Goal: Information Seeking & Learning: Learn about a topic

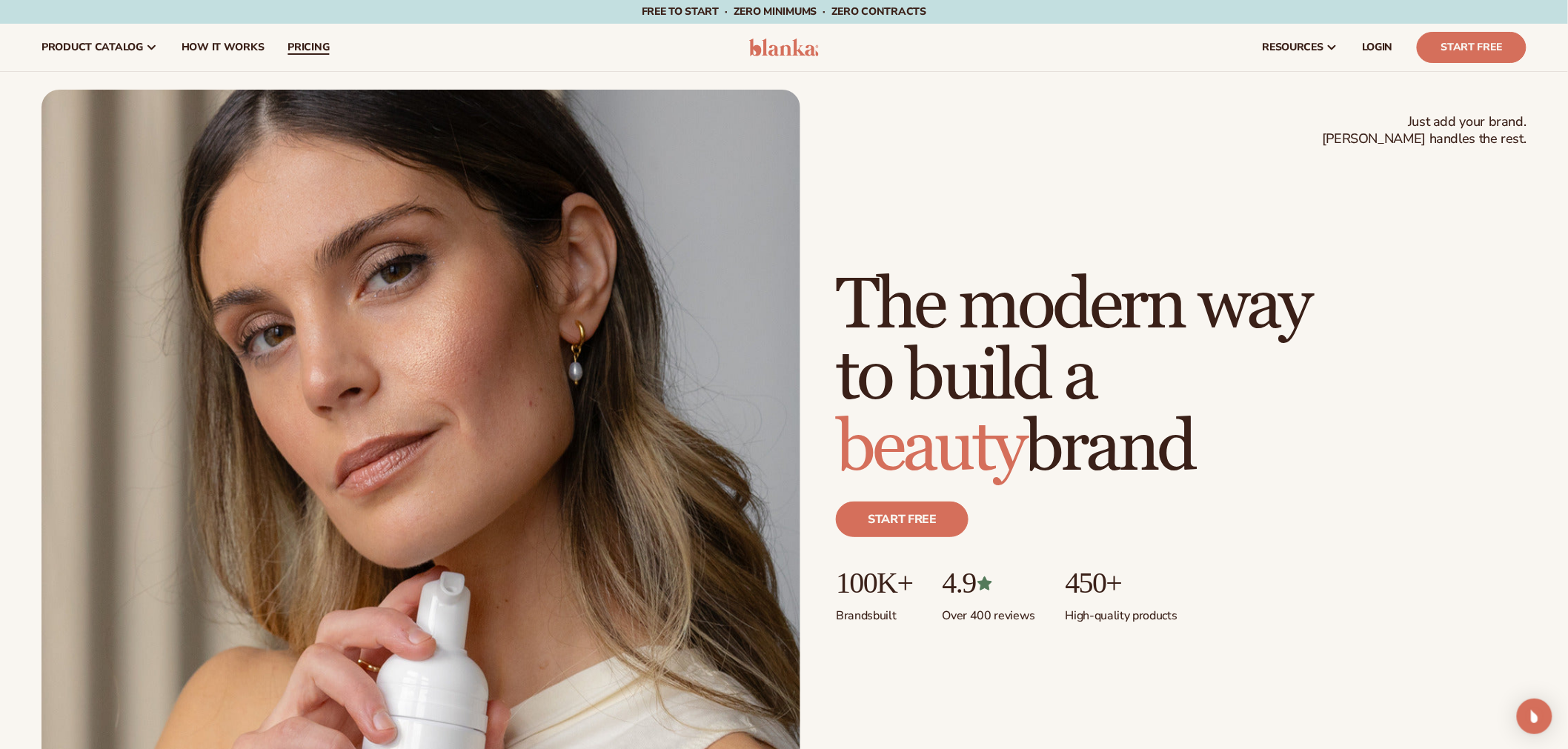
click at [308, 45] on span "pricing" at bounding box center [308, 48] width 42 height 12
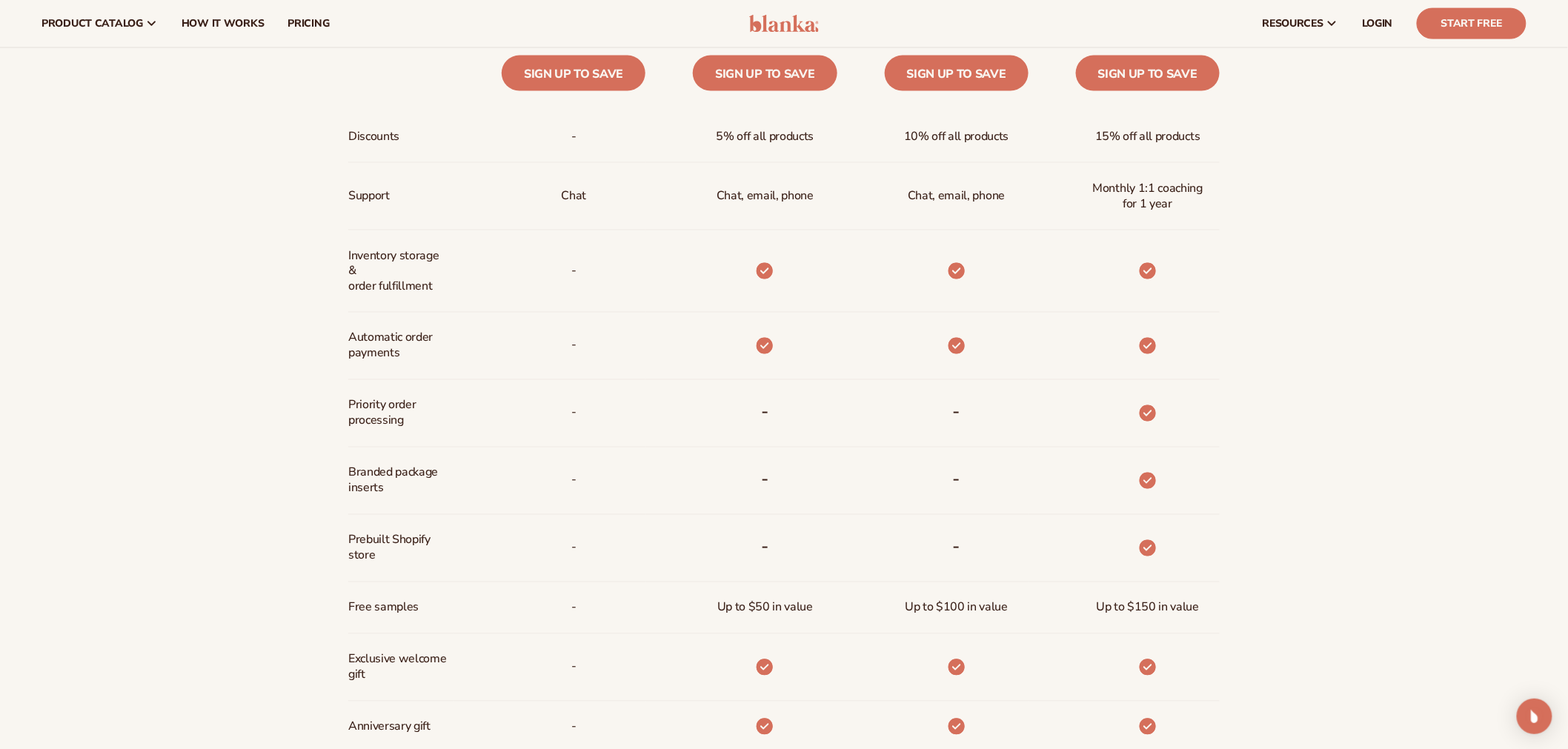
scroll to position [879, 0]
click at [756, 200] on p "Chat, email, phone" at bounding box center [765, 197] width 97 height 28
click at [565, 197] on p "Chat" at bounding box center [574, 197] width 25 height 28
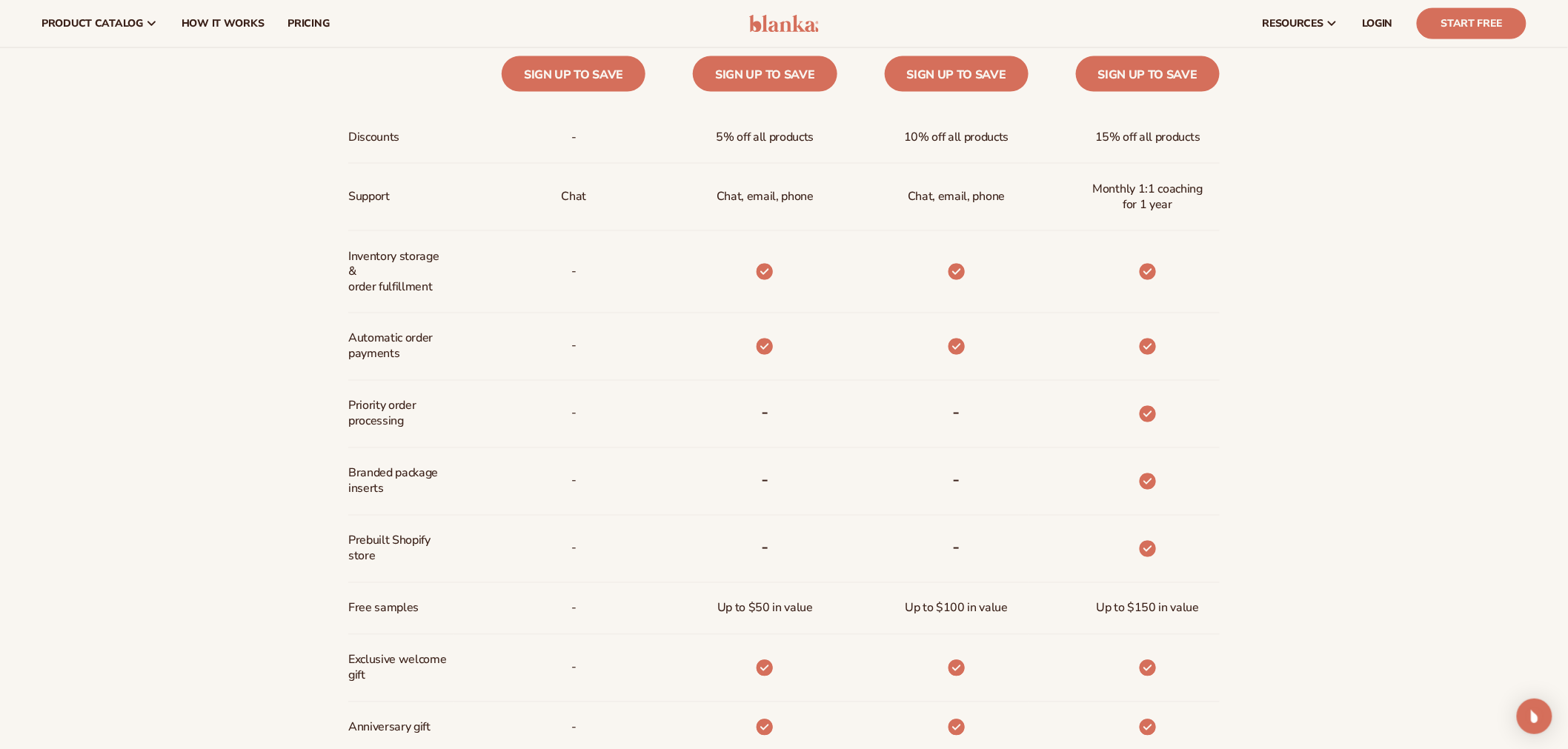
click at [565, 197] on p "Chat" at bounding box center [574, 197] width 25 height 28
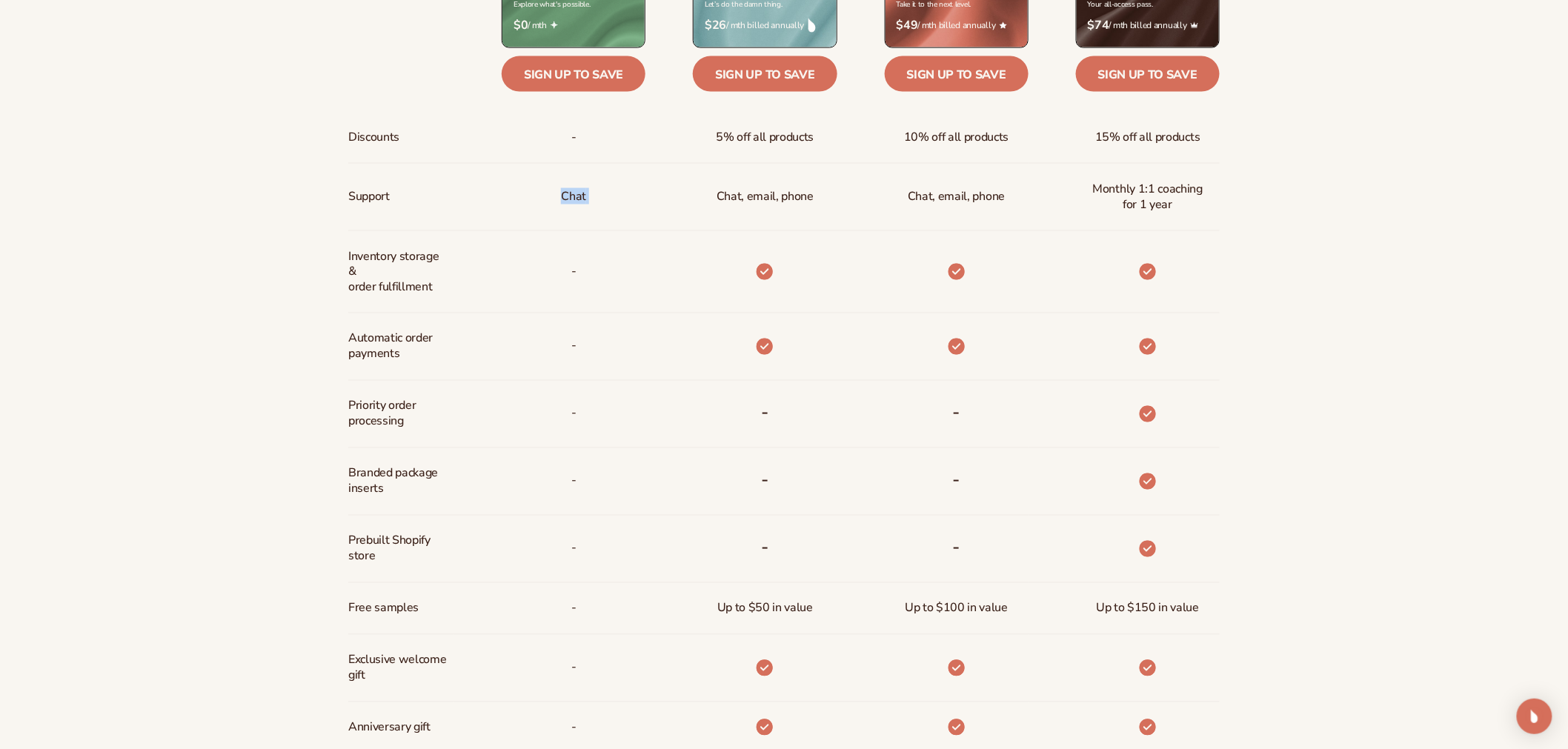
scroll to position [936, 0]
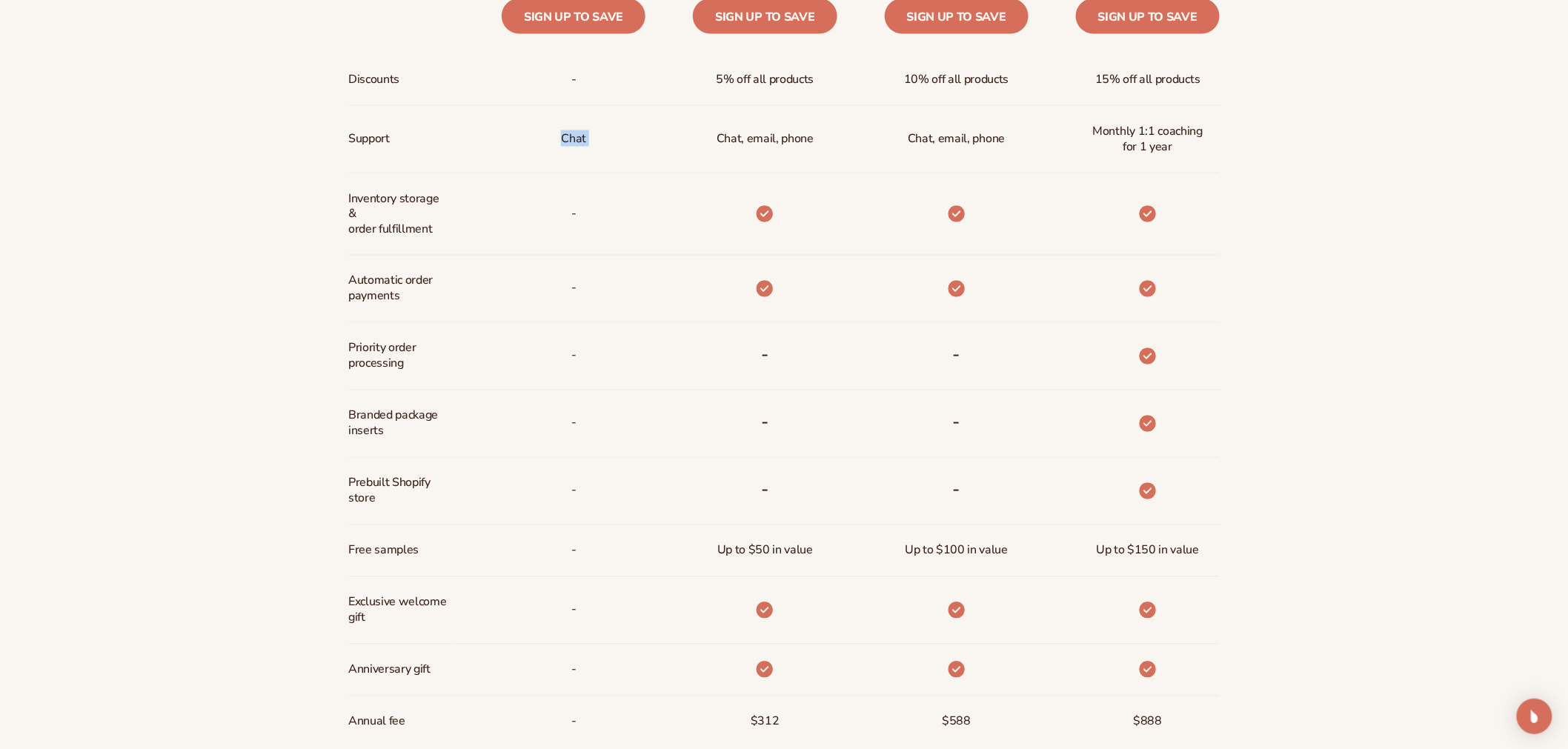
click at [443, 424] on span "Branded package inserts" at bounding box center [398, 424] width 98 height 43
click at [373, 554] on span "Free samples" at bounding box center [384, 550] width 71 height 28
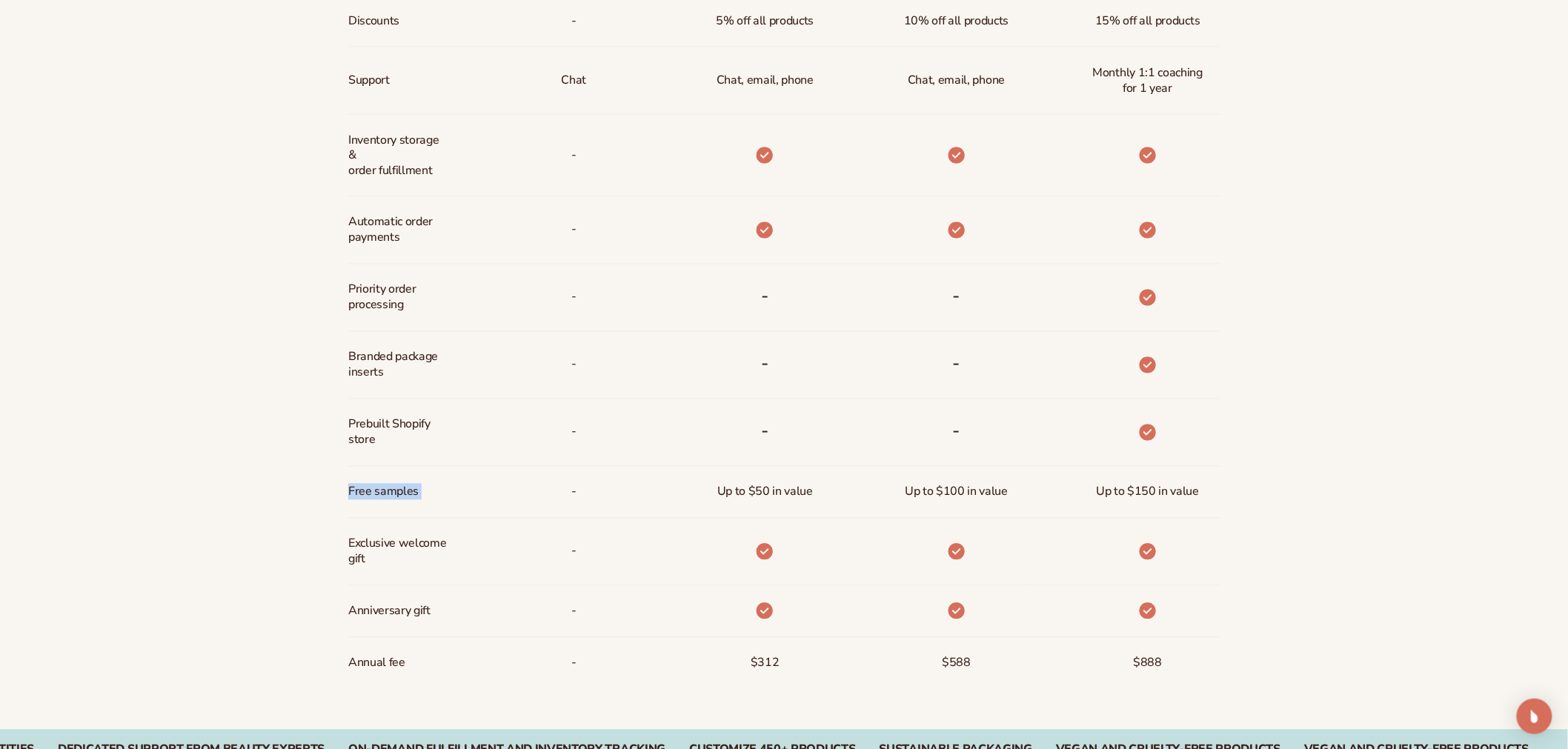
scroll to position [1005, 0]
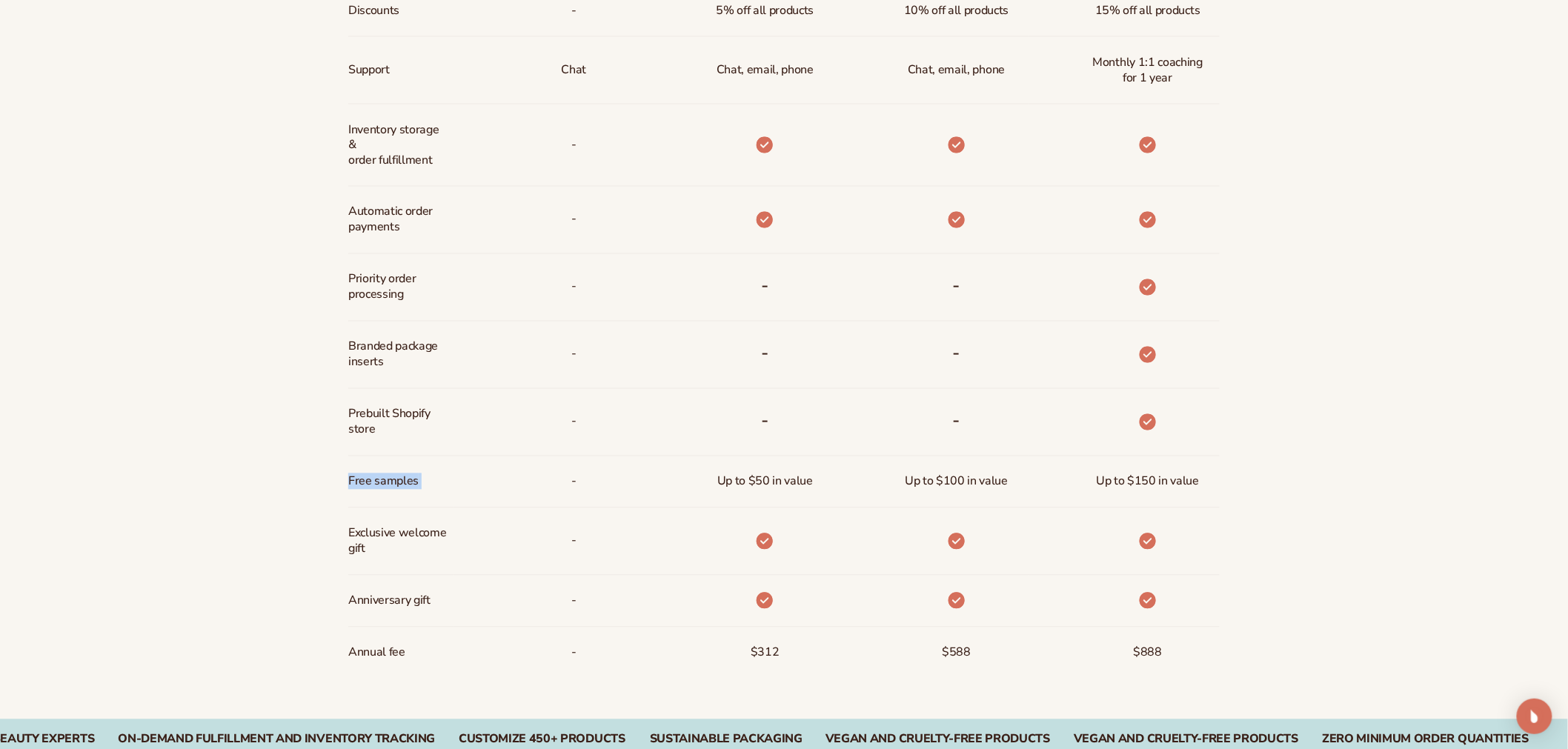
click at [415, 534] on span "Exclusive welcome gift" at bounding box center [398, 541] width 98 height 43
click at [362, 548] on span "Exclusive welcome gift" at bounding box center [398, 541] width 98 height 43
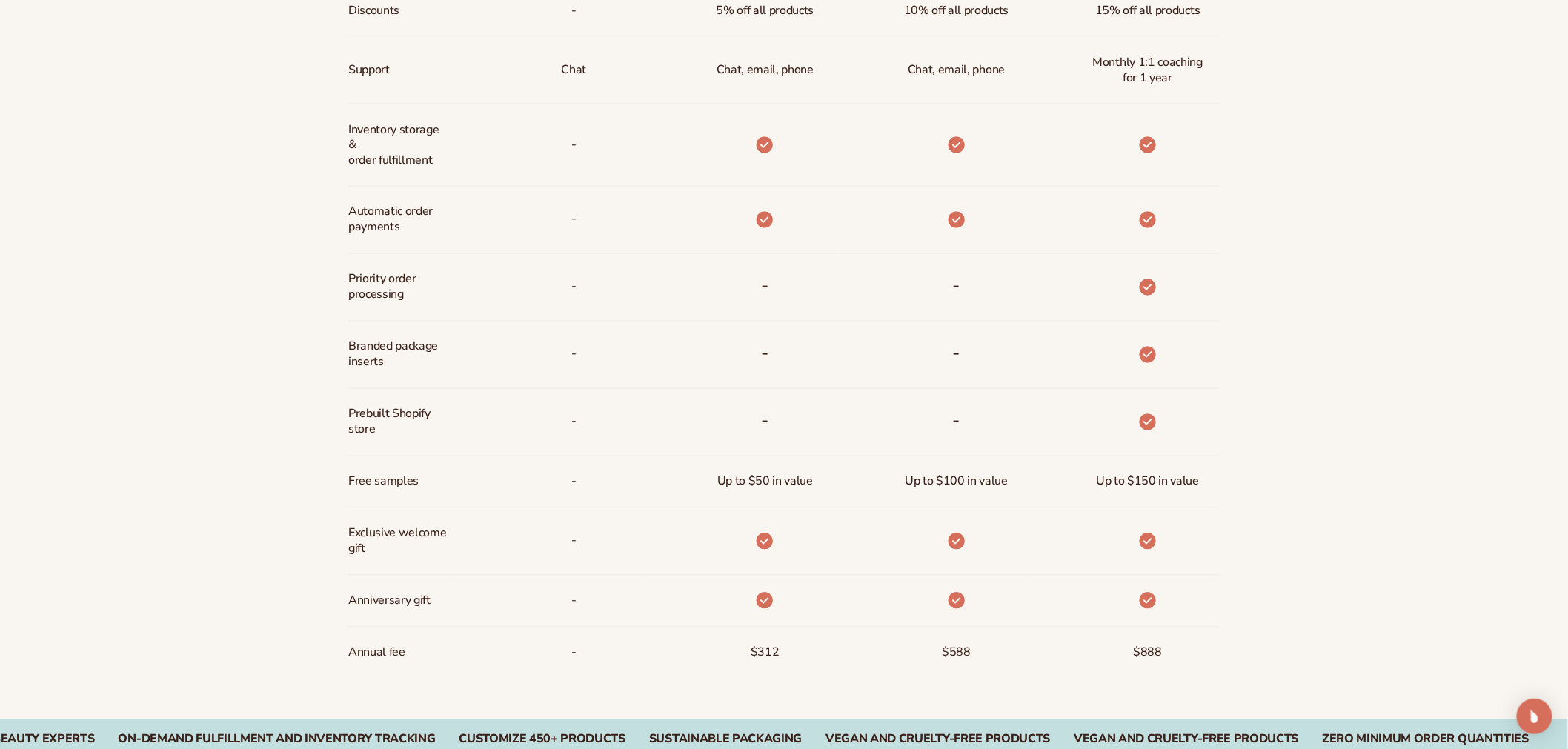
click at [391, 479] on span "Free samples" at bounding box center [384, 482] width 71 height 28
click at [415, 427] on span "Prebuilt Shopify store" at bounding box center [398, 422] width 98 height 43
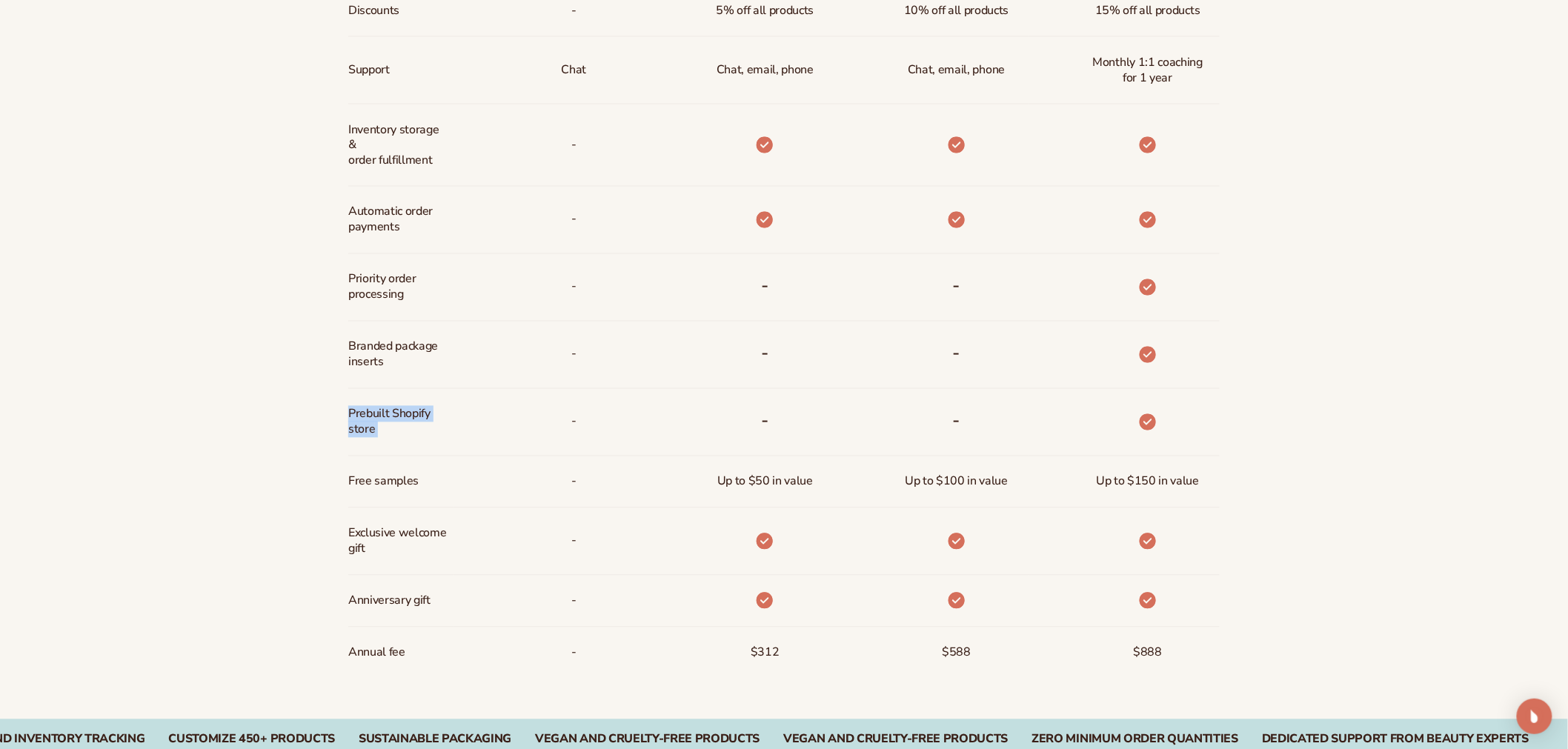
click at [415, 427] on span "Prebuilt Shopify store" at bounding box center [398, 422] width 98 height 43
click at [407, 341] on span "Branded package inserts" at bounding box center [398, 355] width 98 height 43
click at [398, 287] on span "Priority order processing" at bounding box center [398, 287] width 98 height 43
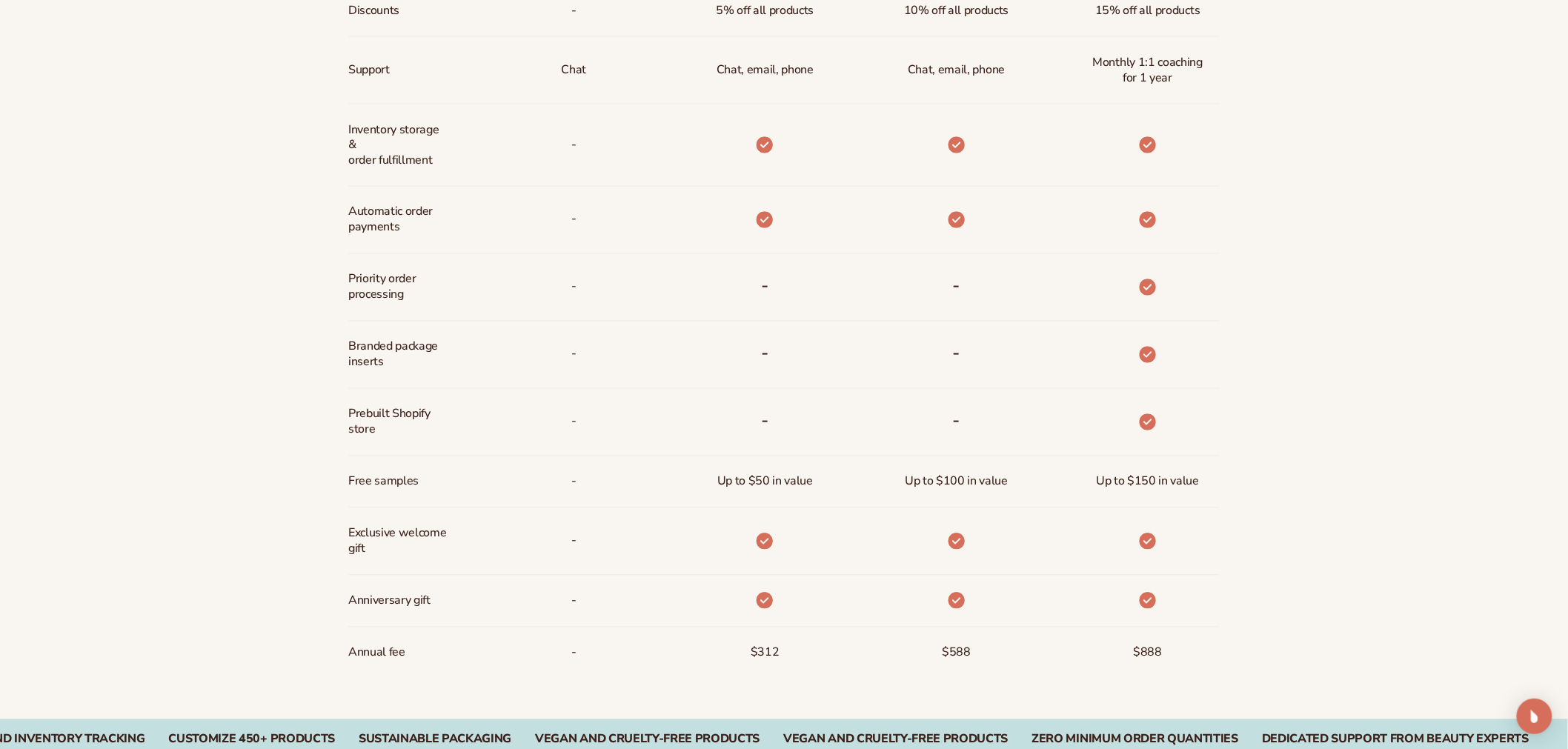
click at [398, 287] on span "Priority order processing" at bounding box center [398, 287] width 98 height 43
click at [385, 279] on span "Priority order processing" at bounding box center [398, 287] width 98 height 43
click at [396, 232] on span "Automatic order payments" at bounding box center [398, 220] width 98 height 43
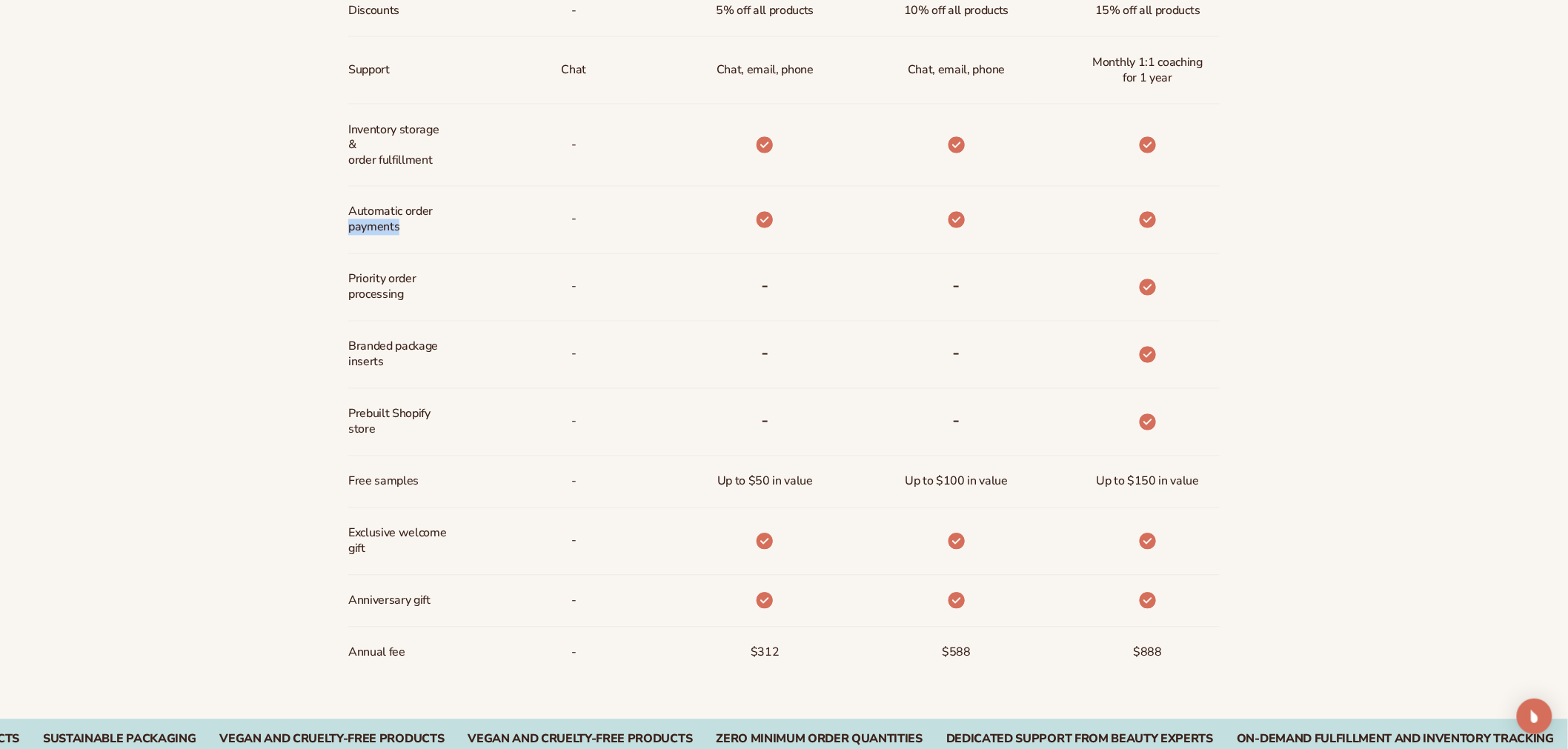
click at [396, 232] on span "Automatic order payments" at bounding box center [398, 220] width 98 height 43
click at [653, 168] on div at bounding box center [740, 145] width 191 height 82
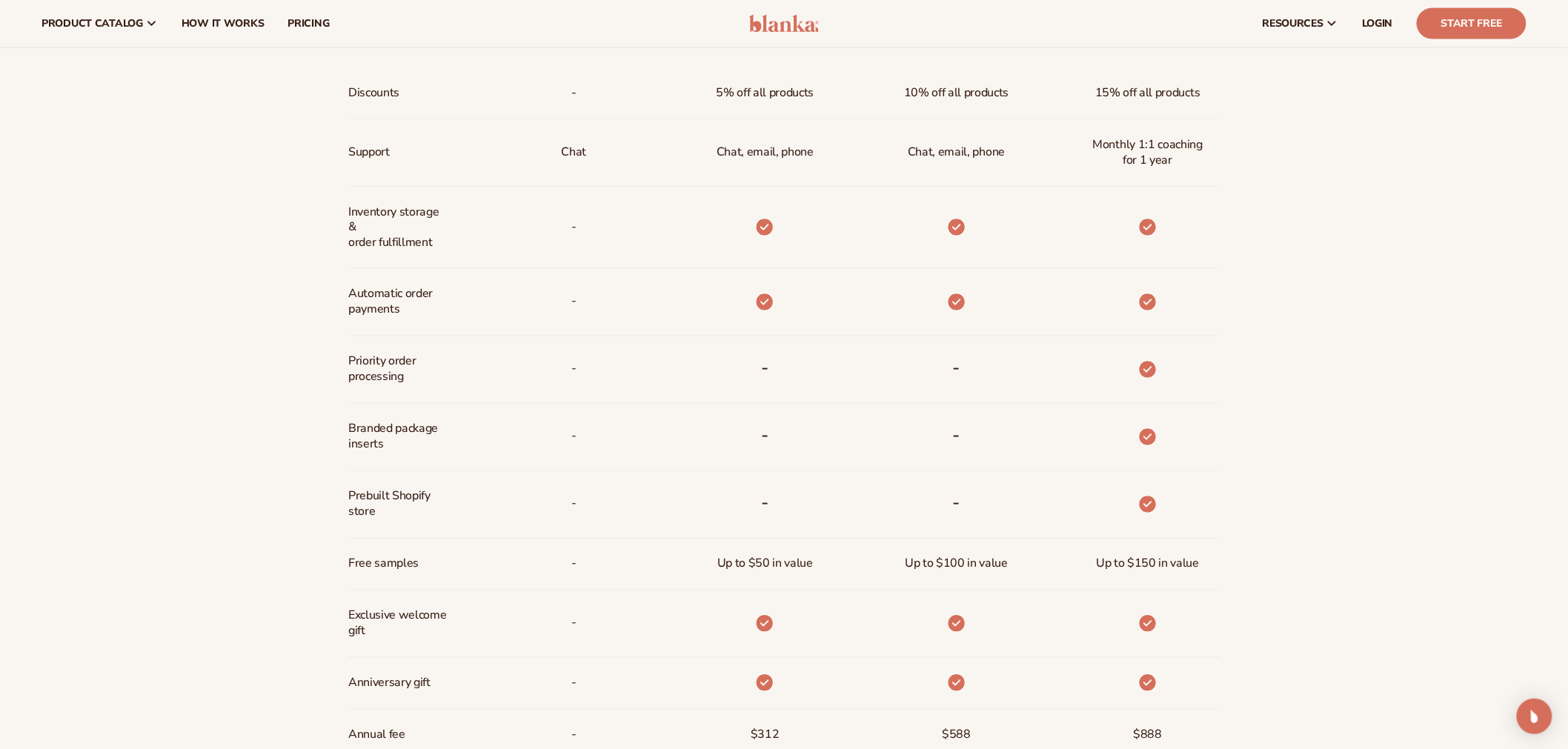
scroll to position [908, 0]
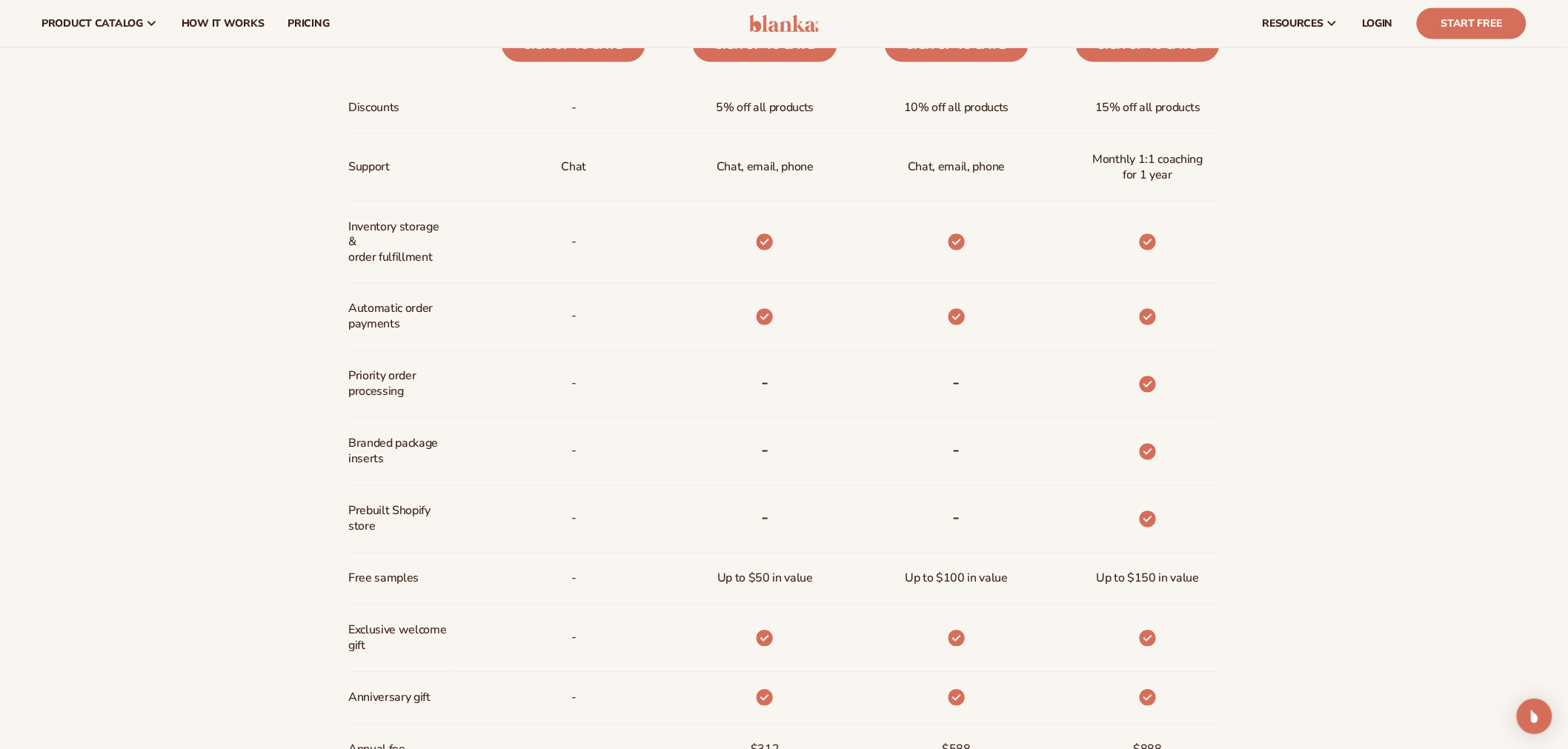
click at [387, 179] on span "Support" at bounding box center [369, 167] width 42 height 28
click at [370, 227] on span "Inventory storage &   order fulfillment" at bounding box center [398, 242] width 98 height 58
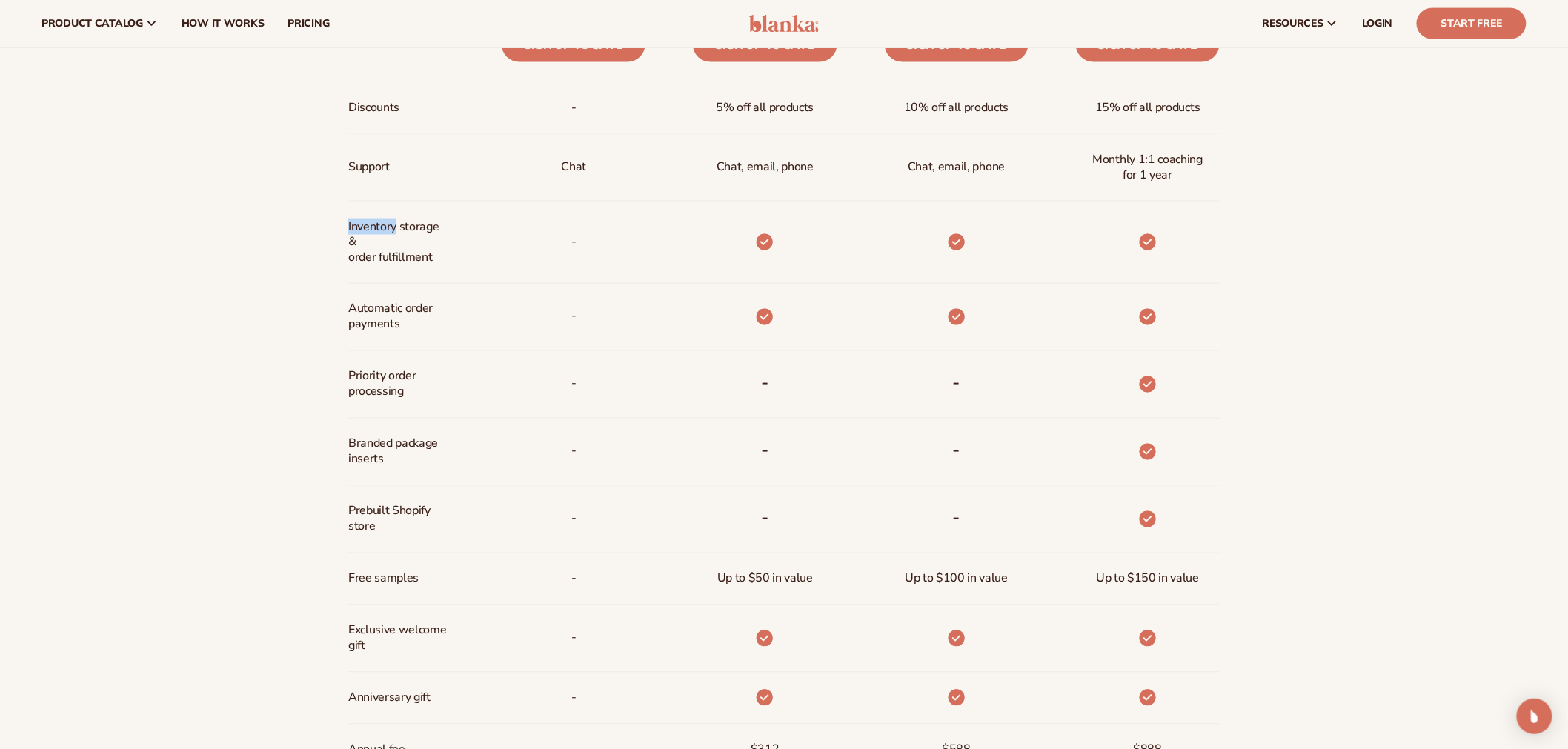
click at [370, 227] on span "Inventory storage &   order fulfillment" at bounding box center [398, 242] width 98 height 58
click at [358, 260] on span "Inventory storage &   order fulfillment" at bounding box center [398, 242] width 98 height 58
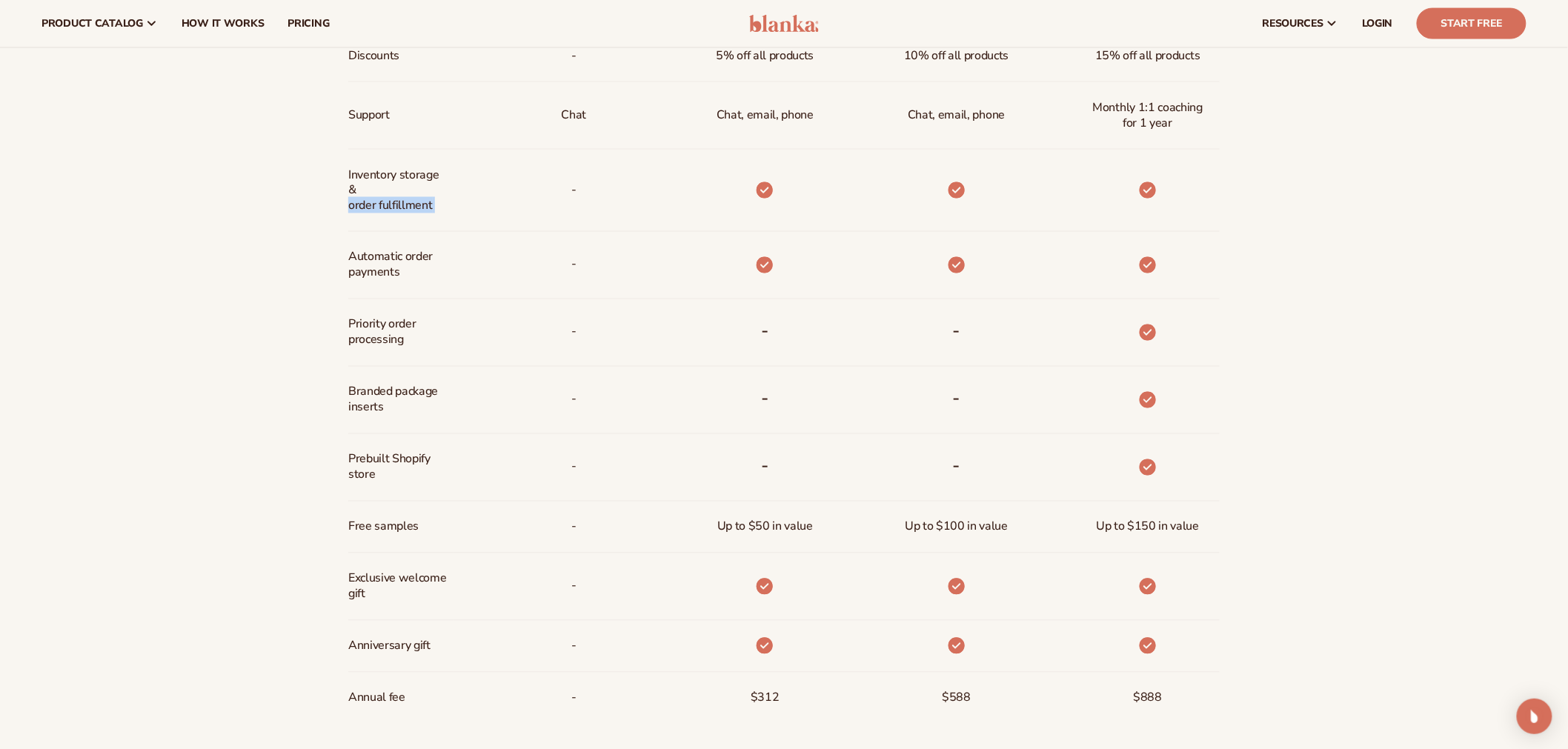
scroll to position [948, 0]
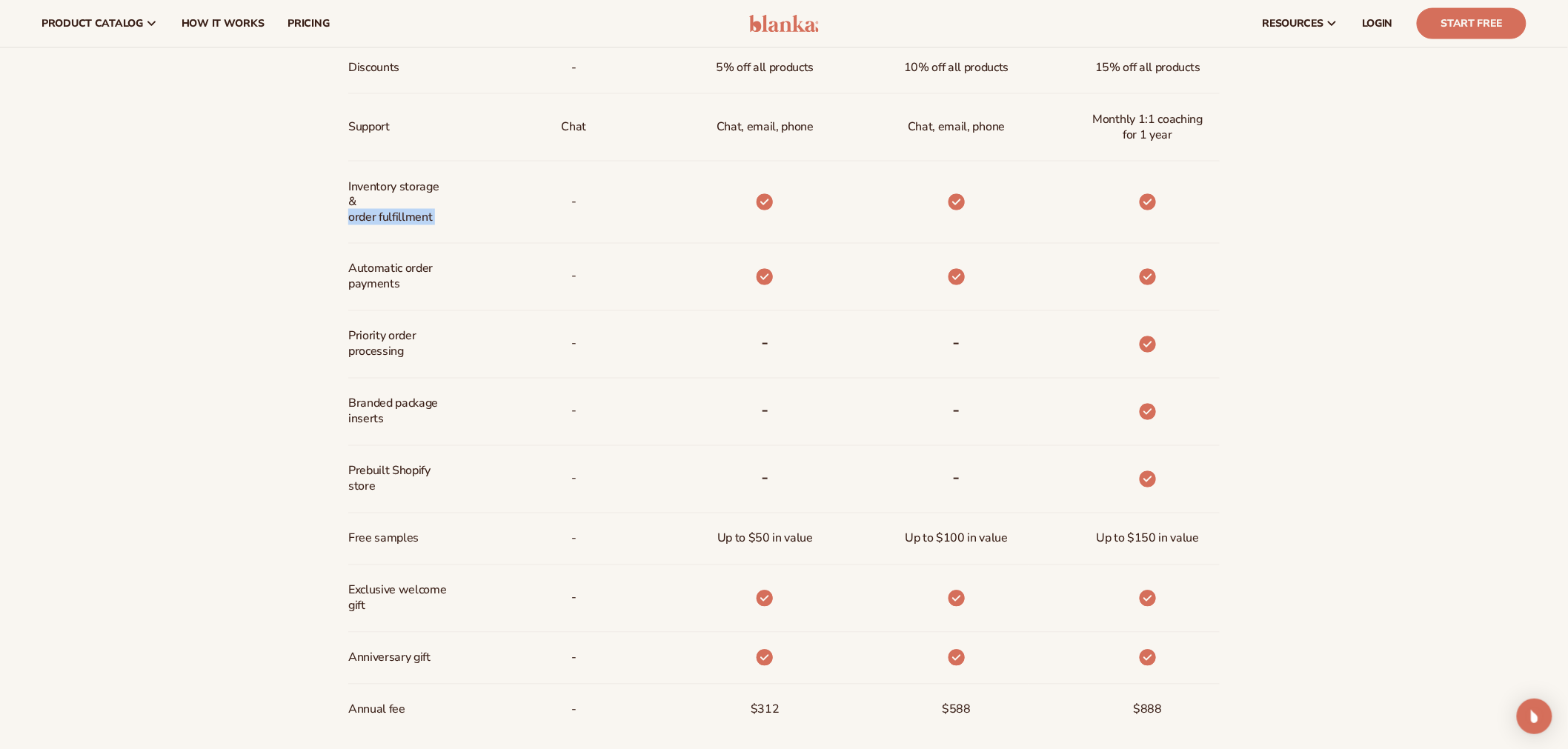
click at [377, 468] on span "Prebuilt Shopify store" at bounding box center [398, 479] width 98 height 43
click at [385, 468] on span "Prebuilt Shopify store" at bounding box center [398, 479] width 98 height 43
click at [388, 468] on span "Prebuilt Shopify store" at bounding box center [398, 479] width 98 height 43
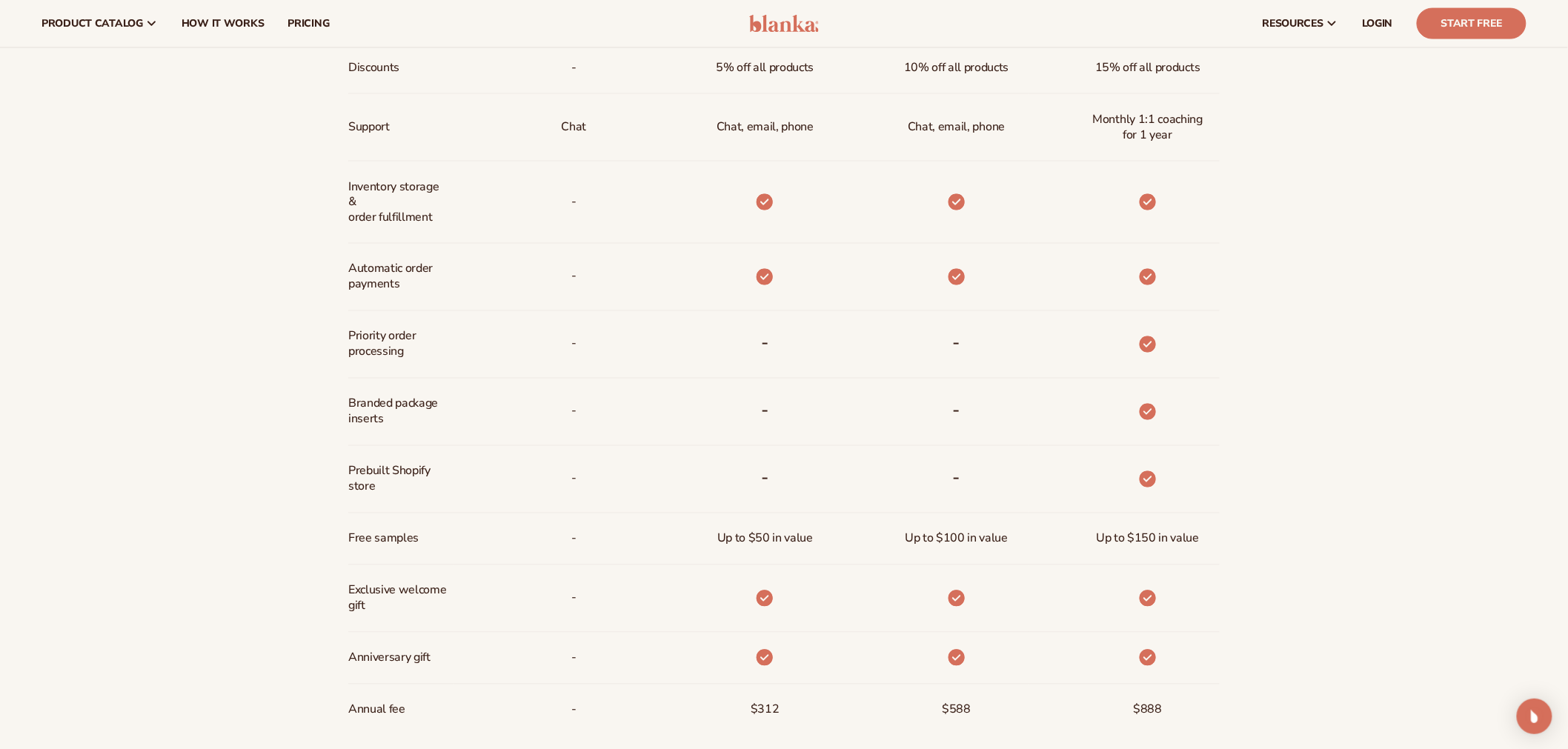
click at [388, 468] on span "Prebuilt Shopify store" at bounding box center [398, 479] width 98 height 43
click at [390, 407] on span "Branded package inserts" at bounding box center [398, 412] width 98 height 43
click at [372, 422] on span "Branded package inserts" at bounding box center [398, 412] width 98 height 43
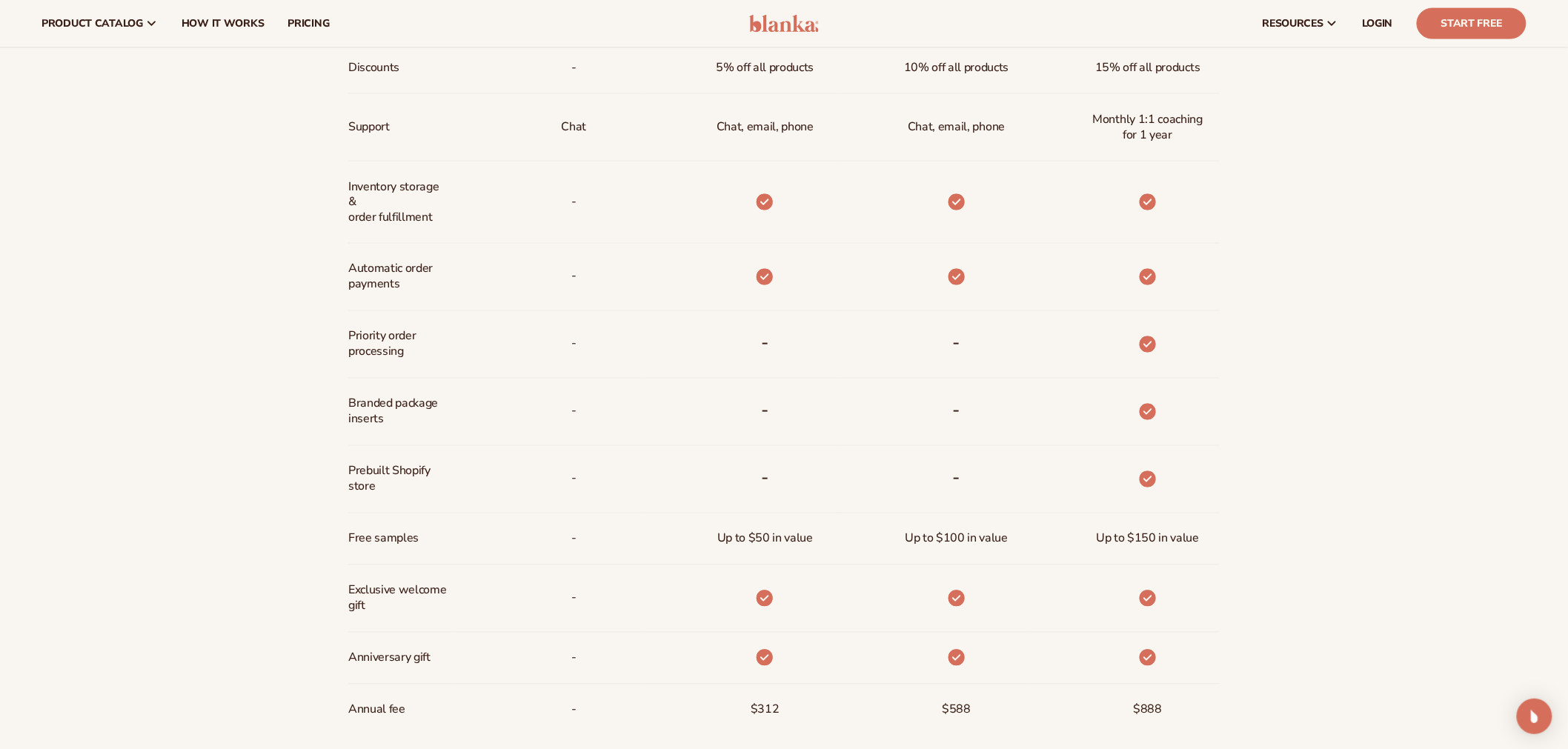
click at [372, 422] on span "Branded package inserts" at bounding box center [398, 412] width 98 height 43
click at [396, 406] on span "Branded package inserts" at bounding box center [398, 412] width 98 height 43
click at [396, 402] on span "Branded package inserts" at bounding box center [398, 412] width 98 height 43
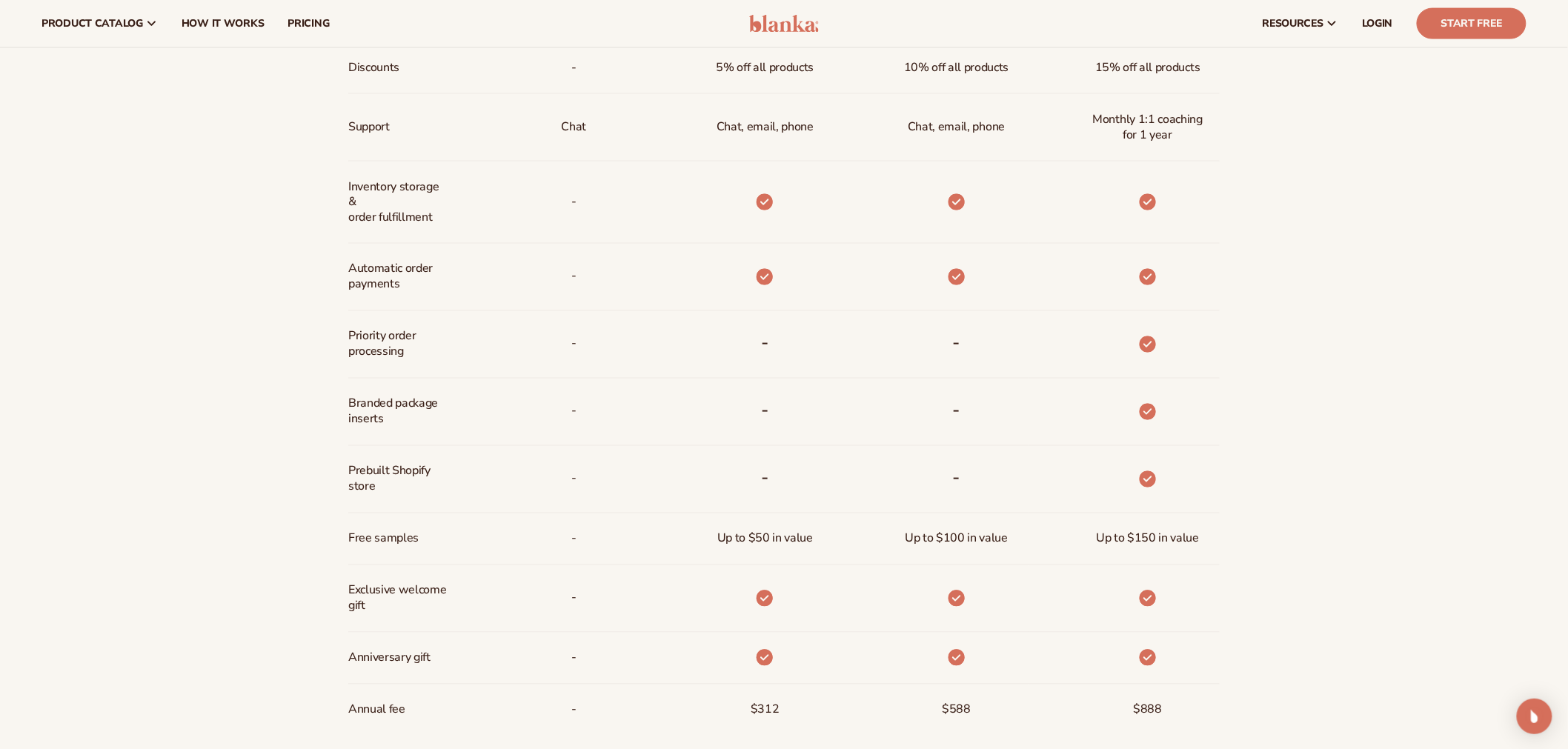
click at [396, 402] on span "Branded package inserts" at bounding box center [398, 412] width 98 height 43
click at [391, 404] on span "Branded package inserts" at bounding box center [398, 412] width 98 height 43
click at [428, 592] on span "Exclusive welcome gift" at bounding box center [398, 599] width 98 height 43
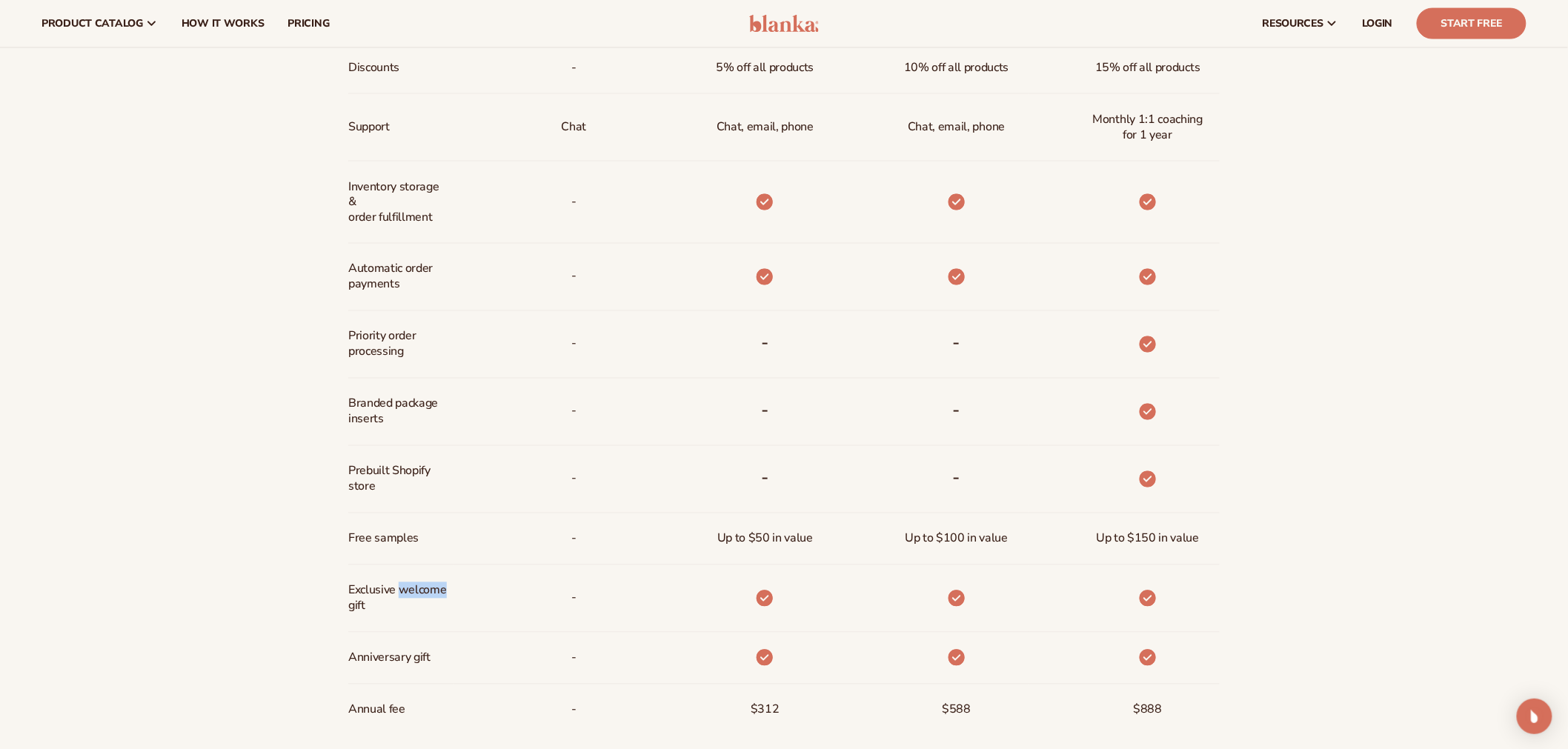
click at [428, 592] on span "Exclusive welcome gift" at bounding box center [398, 599] width 98 height 43
click at [387, 539] on span "Free samples" at bounding box center [384, 538] width 71 height 28
click at [403, 455] on div "Prebuilt Shopify store" at bounding box center [401, 479] width 106 height 67
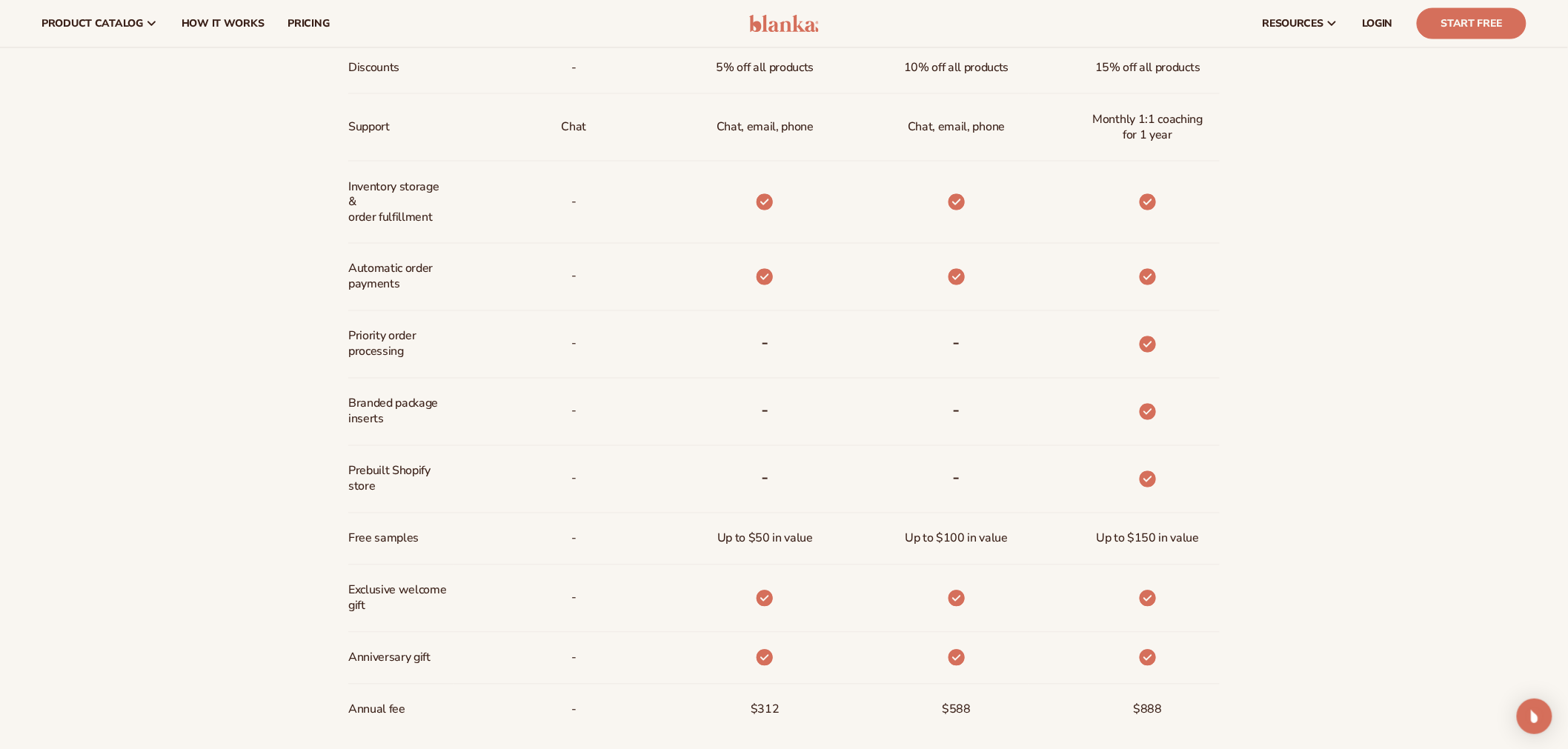
click at [403, 455] on div "Prebuilt Shopify store" at bounding box center [401, 479] width 106 height 67
click at [404, 401] on span "Branded package inserts" at bounding box center [398, 412] width 98 height 43
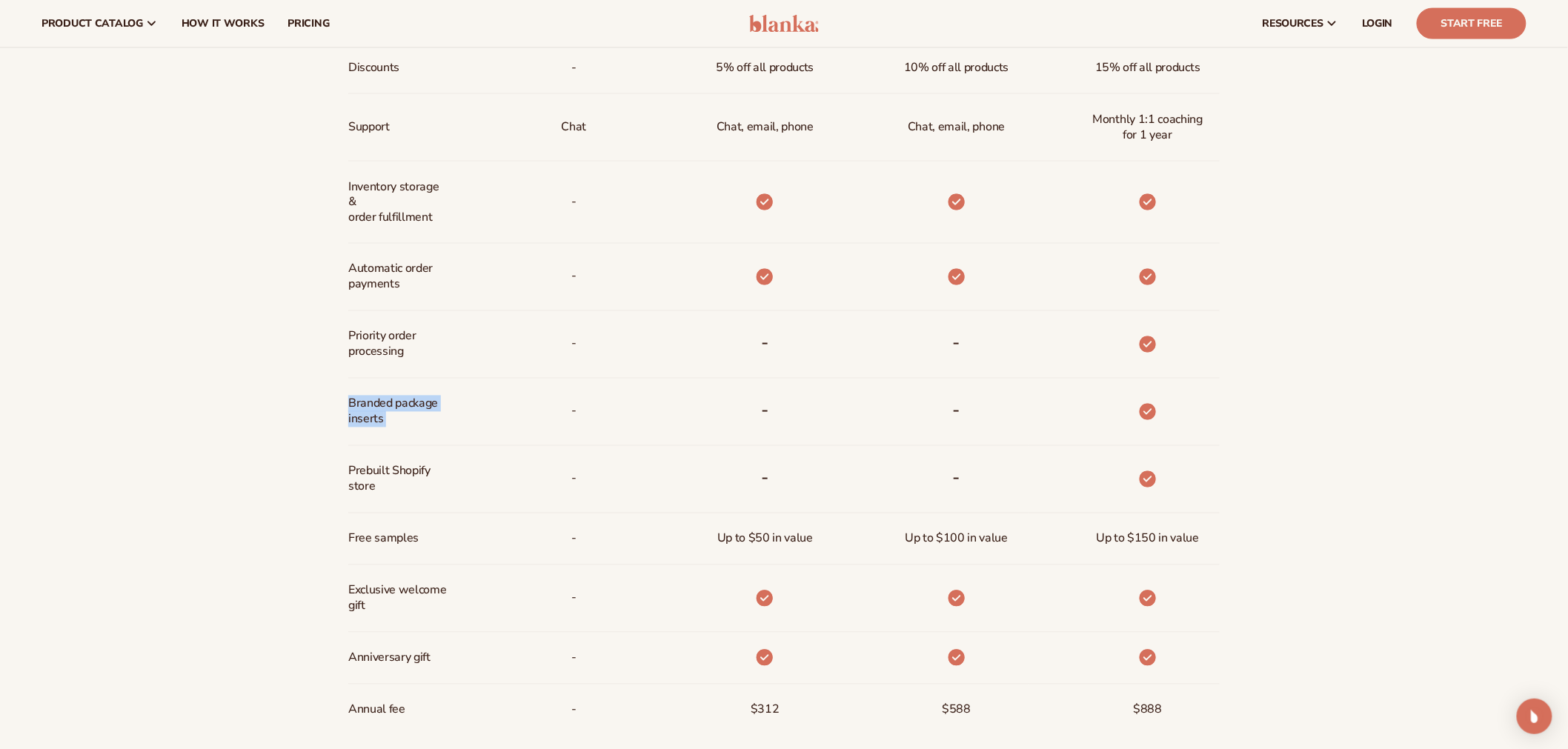
click at [394, 340] on span "Priority order processing" at bounding box center [398, 345] width 98 height 43
click at [385, 350] on span "Priority order processing" at bounding box center [398, 345] width 98 height 43
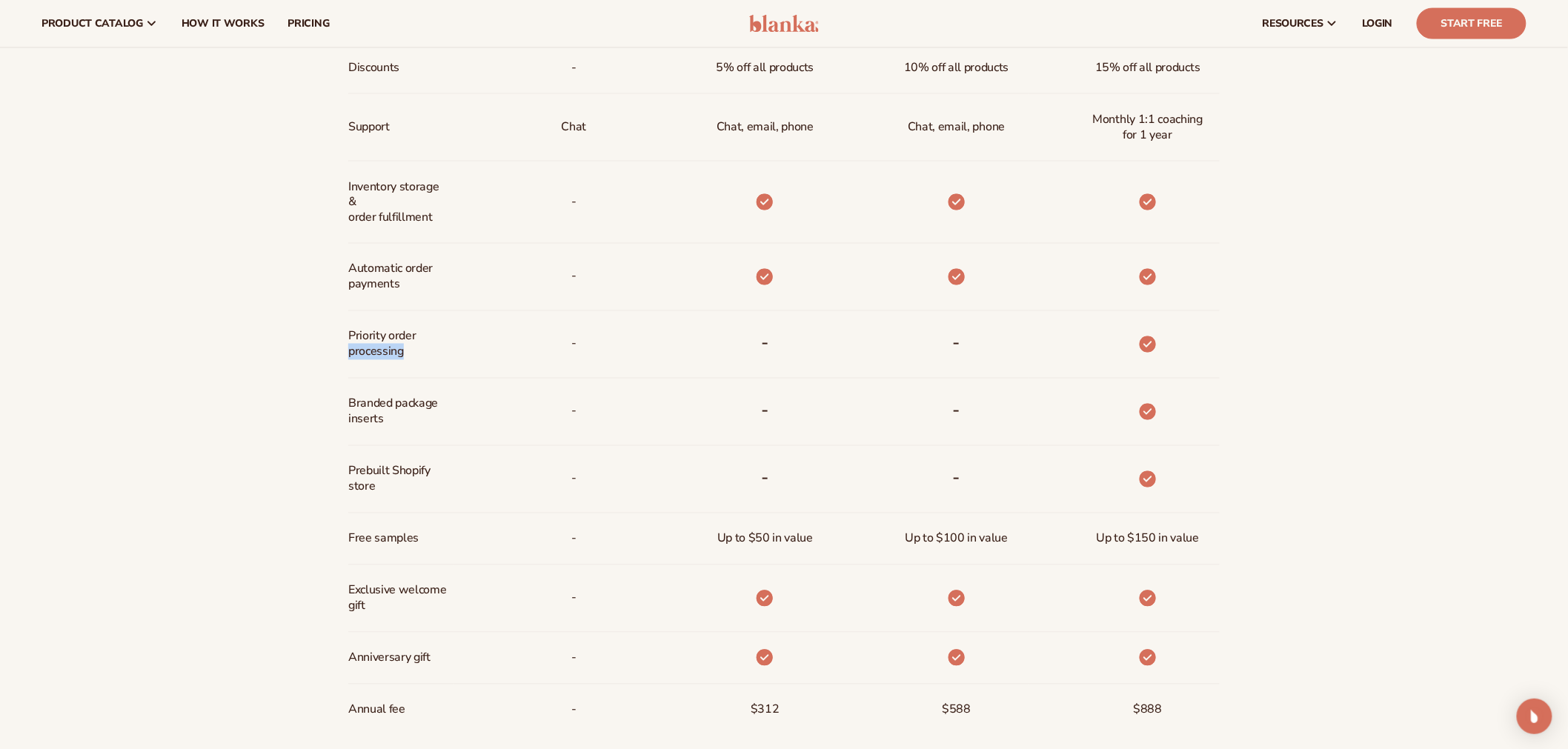
click at [385, 350] on span "Priority order processing" at bounding box center [398, 345] width 98 height 43
click at [385, 337] on span "Priority order processing" at bounding box center [398, 345] width 98 height 43
click at [373, 541] on span "Free samples" at bounding box center [384, 538] width 71 height 28
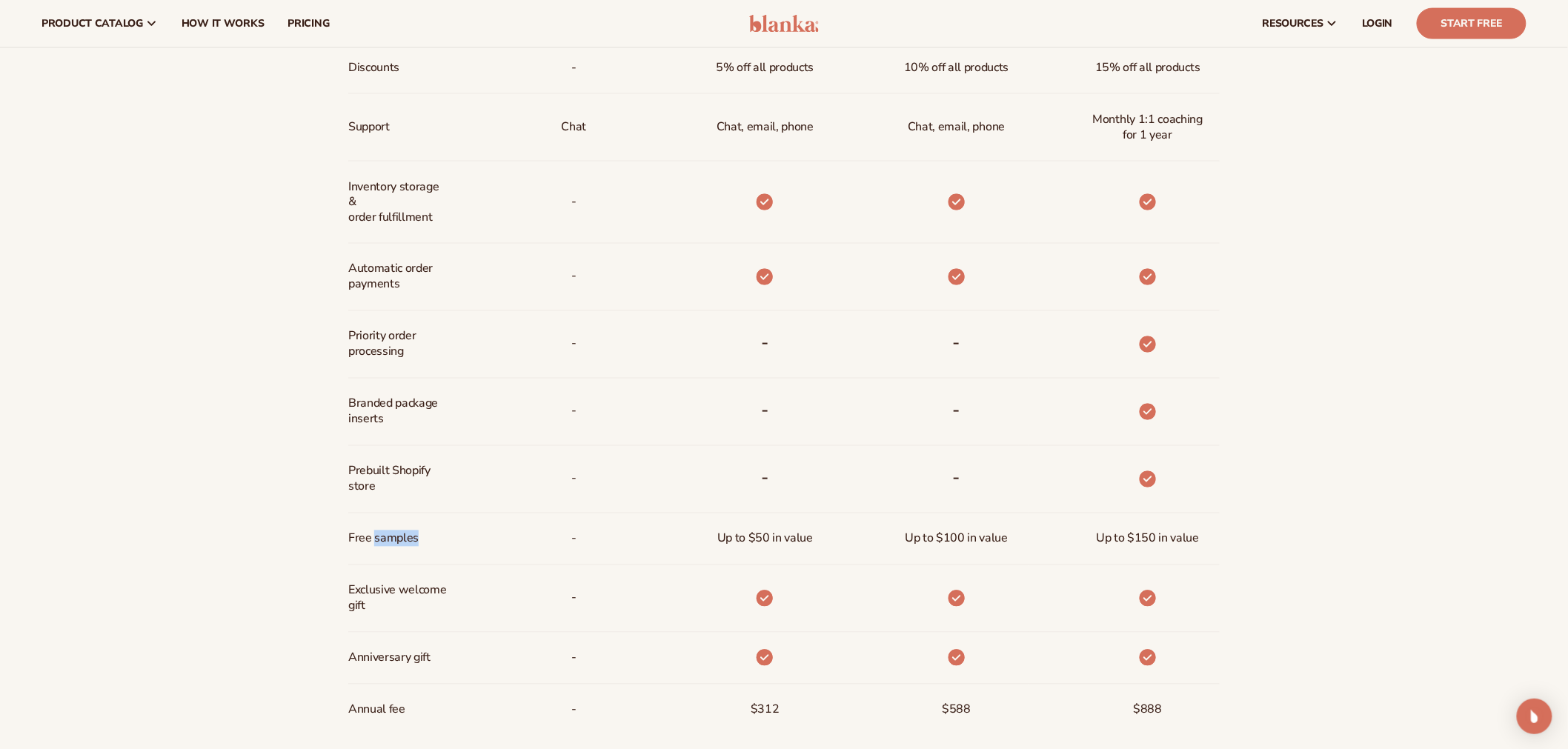
click at [373, 541] on span "Free samples" at bounding box center [384, 538] width 71 height 28
